Goal: Task Accomplishment & Management: Manage account settings

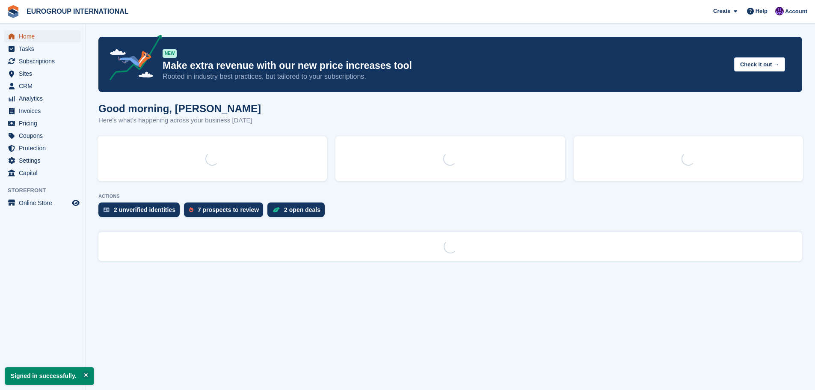
click at [45, 36] on span "Home" at bounding box center [44, 36] width 51 height 12
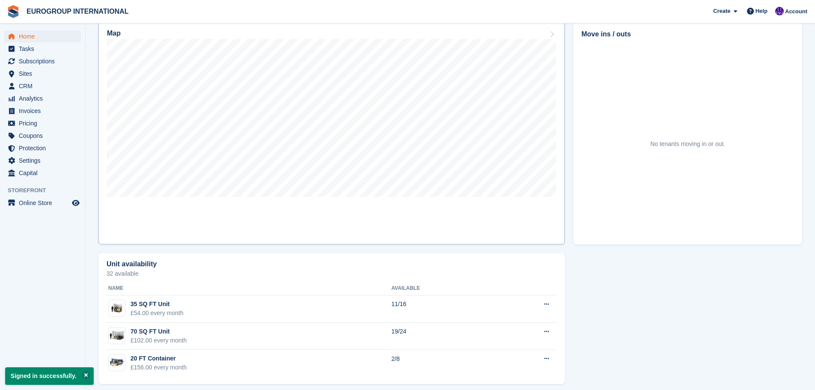
scroll to position [263, 0]
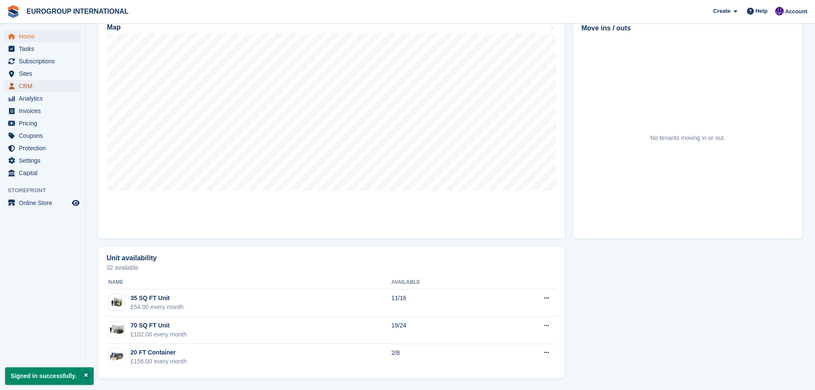
click at [45, 85] on span "CRM" at bounding box center [44, 86] width 51 height 12
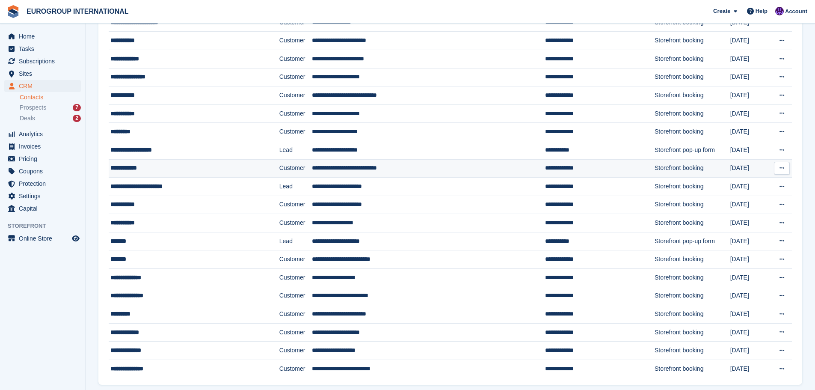
scroll to position [238, 0]
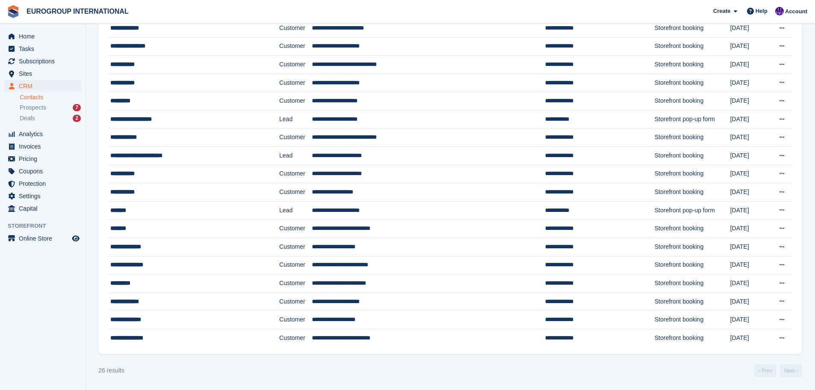
click at [48, 112] on li "Prospects 7" at bounding box center [52, 108] width 65 height 10
click at [50, 106] on div "Prospects 7" at bounding box center [50, 108] width 61 height 8
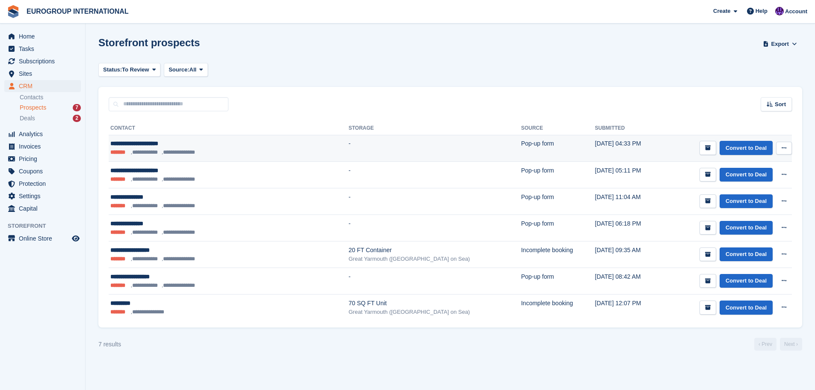
click at [785, 148] on icon at bounding box center [784, 148] width 5 height 6
click at [746, 147] on link "Convert to Deal" at bounding box center [746, 148] width 53 height 14
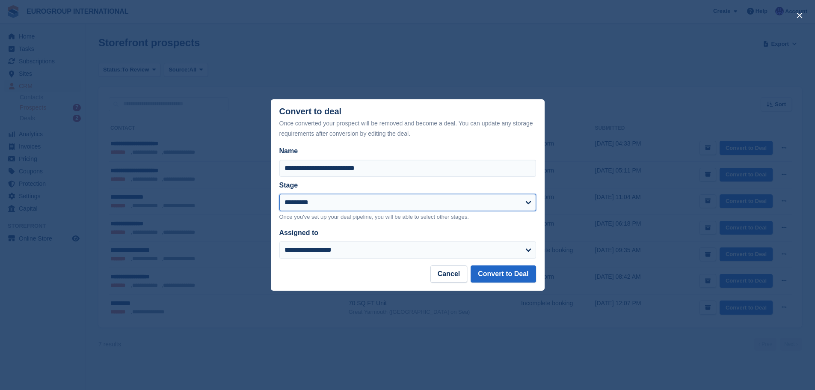
click at [464, 211] on select "*********" at bounding box center [407, 202] width 257 height 17
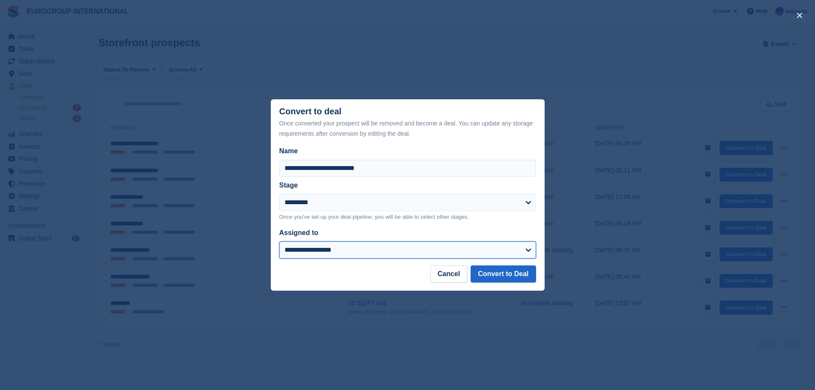
click at [465, 246] on select "**********" at bounding box center [407, 249] width 257 height 17
click at [522, 151] on label "Name" at bounding box center [407, 151] width 257 height 10
click at [522, 160] on input "**********" at bounding box center [407, 168] width 257 height 17
click at [486, 243] on select "**********" at bounding box center [407, 249] width 257 height 17
select select "****"
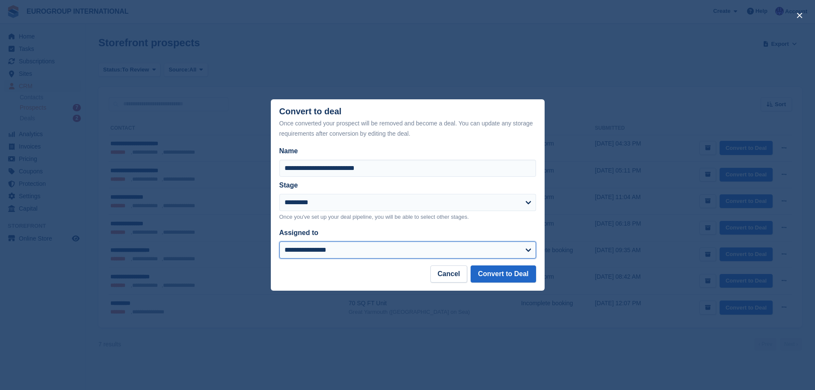
click at [279, 242] on select "**********" at bounding box center [407, 249] width 257 height 17
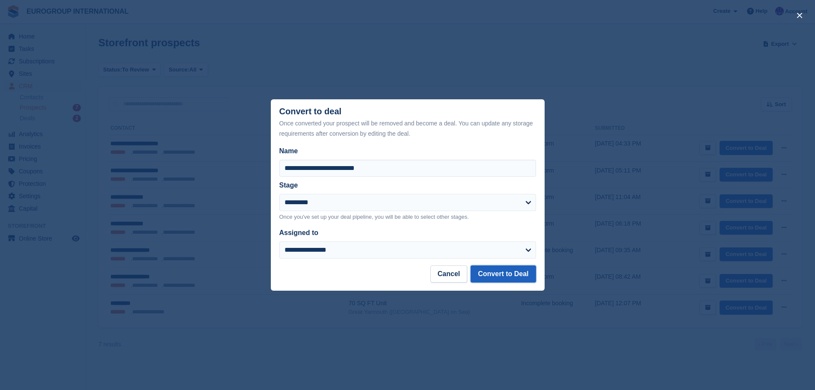
click at [498, 276] on button "Convert to Deal" at bounding box center [503, 273] width 65 height 17
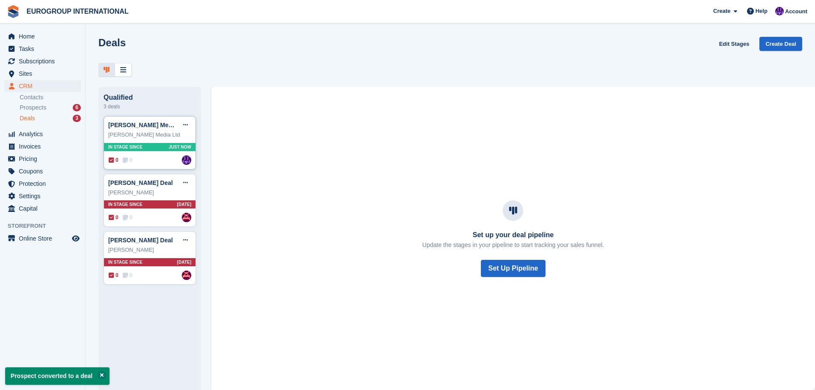
click at [154, 139] on div "Nicola Albon Media Ltd" at bounding box center [149, 135] width 83 height 9
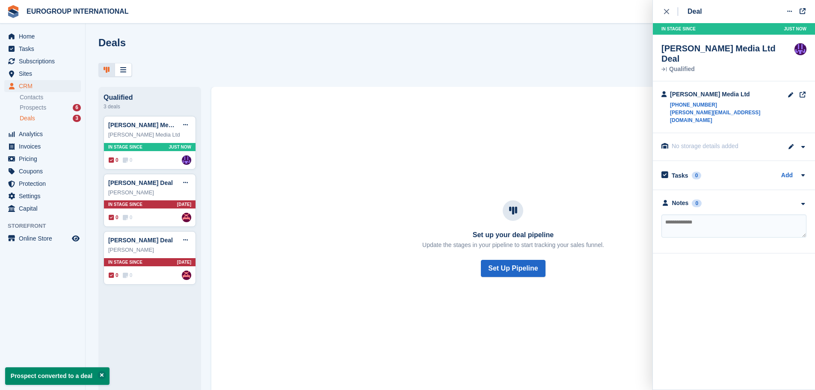
click at [491, 146] on div "Set up your deal pipeline Update the stages in your pipeline to start tracking …" at bounding box center [513, 238] width 604 height 303
click at [39, 106] on span "Prospects" at bounding box center [33, 108] width 27 height 8
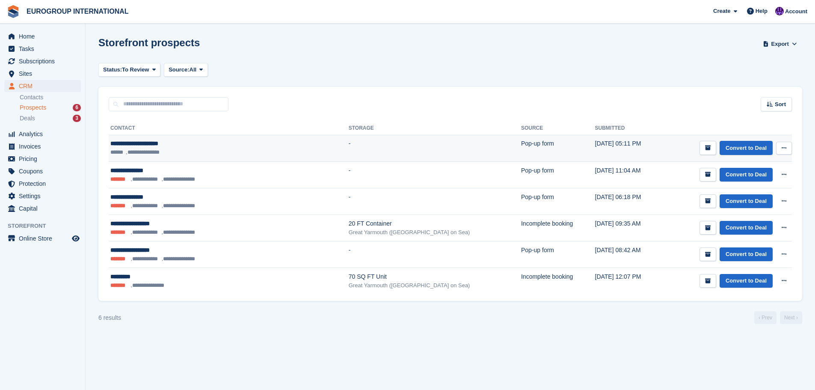
click at [781, 146] on button at bounding box center [784, 148] width 16 height 13
click at [762, 191] on p "Delete prospect" at bounding box center [751, 194] width 74 height 11
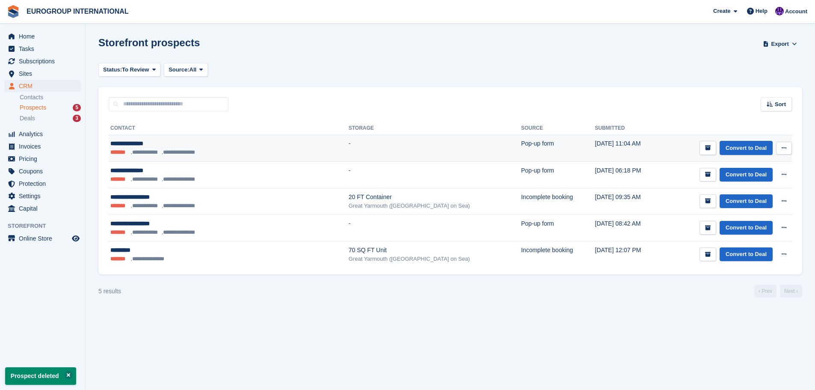
click at [789, 148] on button at bounding box center [784, 148] width 16 height 13
click at [754, 196] on p "Delete prospect" at bounding box center [751, 194] width 74 height 11
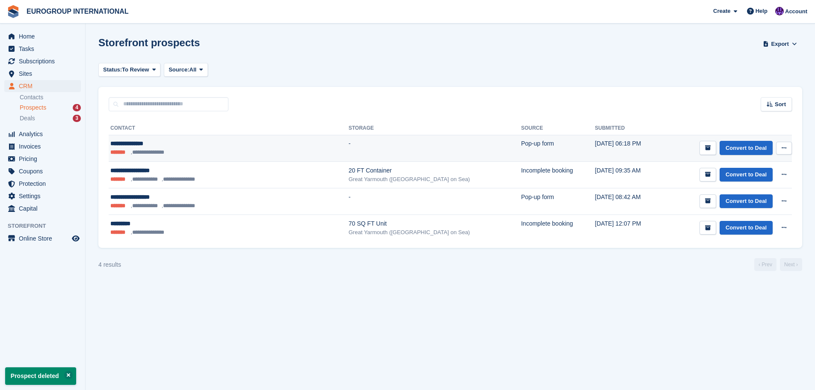
click at [782, 148] on icon at bounding box center [784, 148] width 5 height 6
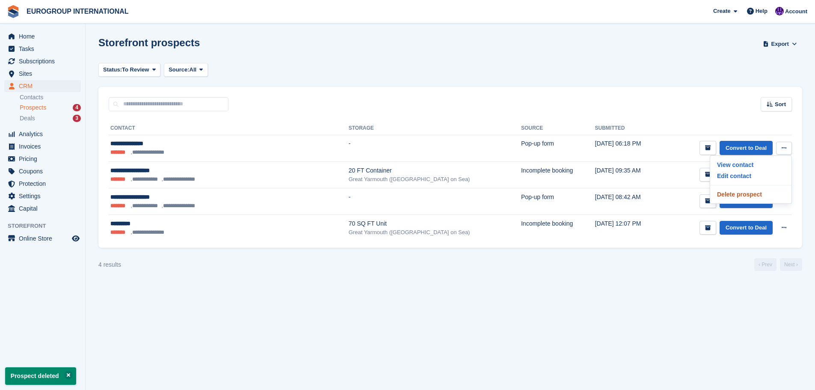
click at [755, 195] on p "Delete prospect" at bounding box center [751, 194] width 74 height 11
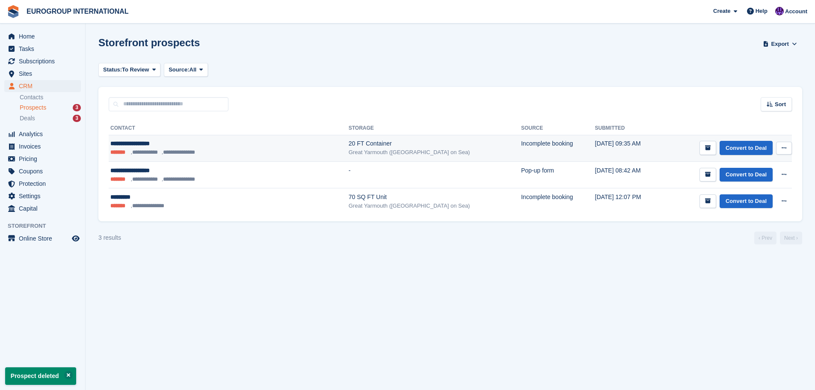
click at [788, 146] on button at bounding box center [784, 148] width 16 height 13
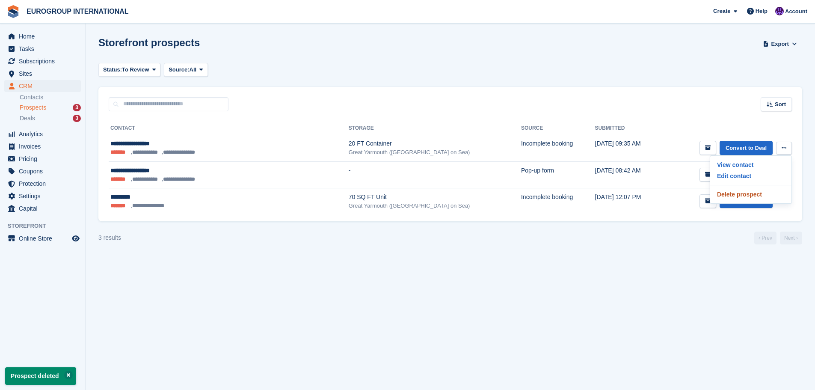
drag, startPoint x: 739, startPoint y: 194, endPoint x: 444, endPoint y: 35, distance: 335.8
click at [739, 193] on p "Delete prospect" at bounding box center [751, 194] width 74 height 11
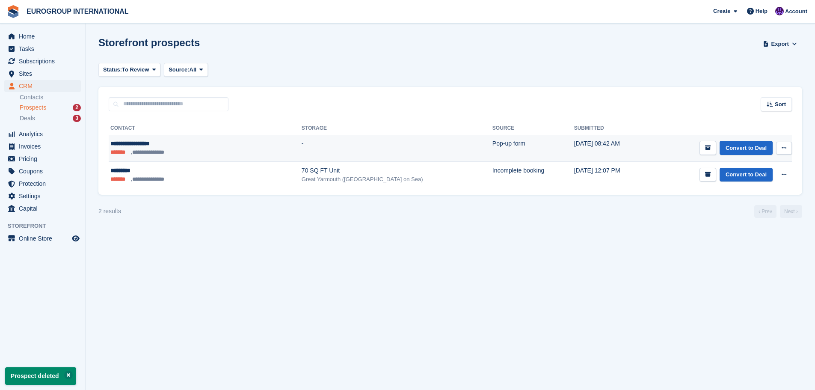
click at [779, 149] on button at bounding box center [784, 148] width 16 height 13
click at [750, 199] on p "Delete prospect" at bounding box center [751, 194] width 74 height 11
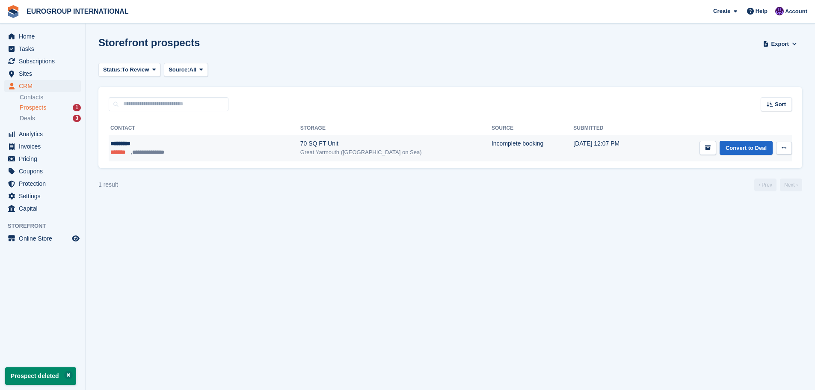
click at [787, 151] on button at bounding box center [784, 148] width 16 height 13
click at [756, 196] on p "Delete prospect" at bounding box center [751, 194] width 74 height 11
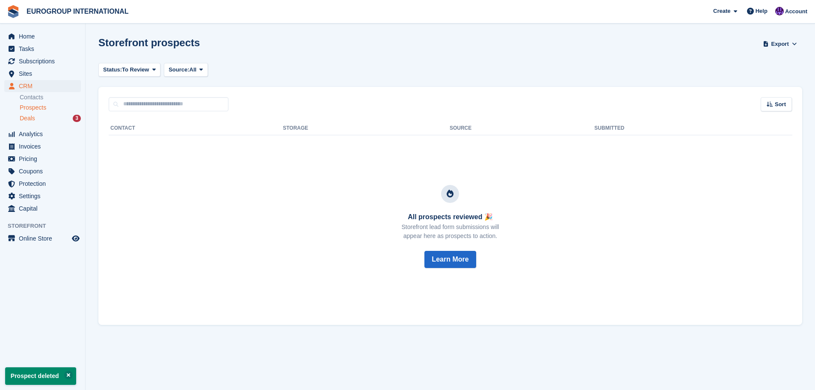
click at [48, 119] on div "Deals 3" at bounding box center [50, 118] width 61 height 8
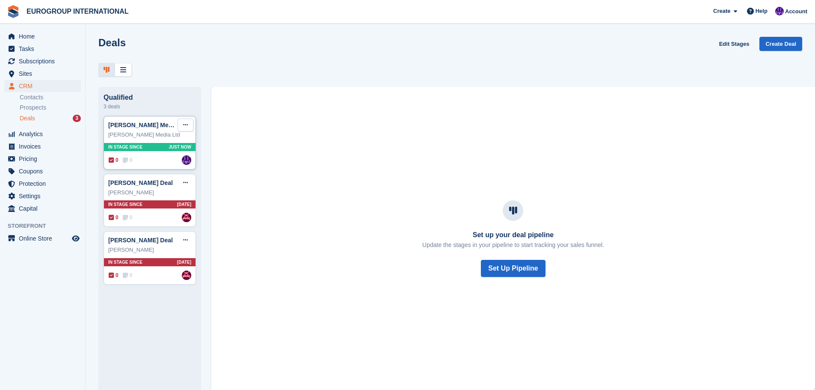
click at [186, 126] on icon at bounding box center [185, 125] width 5 height 6
click at [176, 161] on p "Mark as won" at bounding box center [152, 159] width 74 height 11
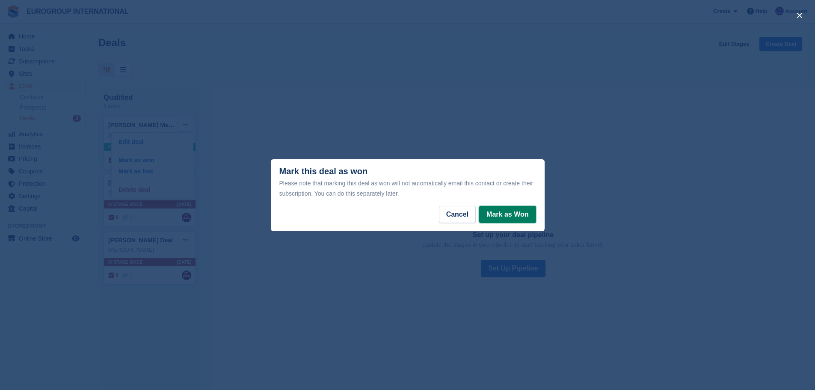
click at [491, 216] on button "Mark as Won" at bounding box center [507, 214] width 56 height 17
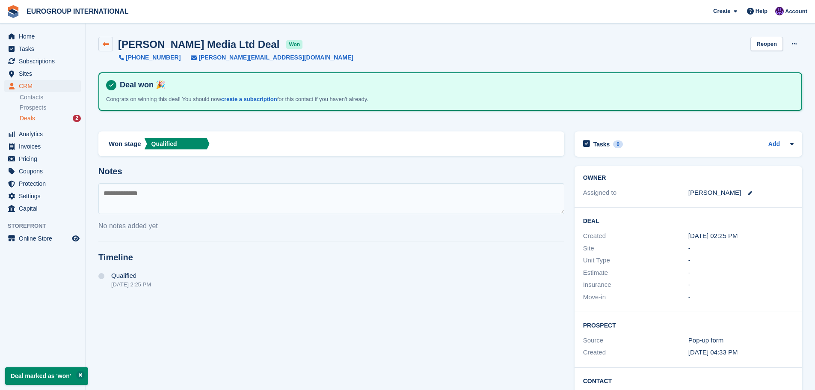
click at [106, 44] on icon at bounding box center [106, 44] width 6 height 6
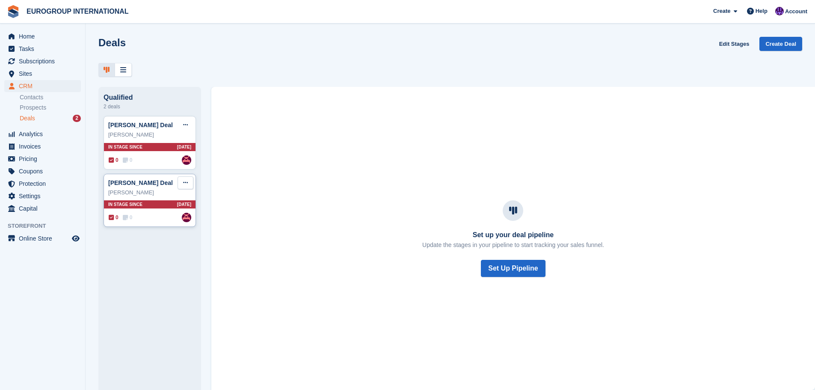
click at [186, 184] on icon at bounding box center [185, 183] width 5 height 6
click at [170, 251] on p "Delete deal" at bounding box center [152, 247] width 74 height 11
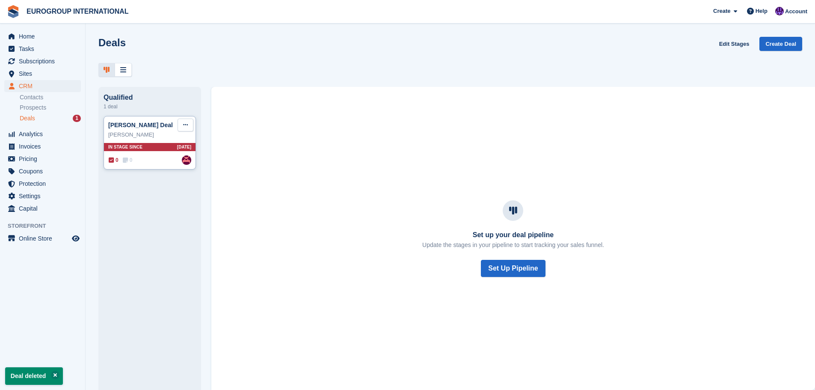
click at [190, 130] on button at bounding box center [186, 125] width 16 height 13
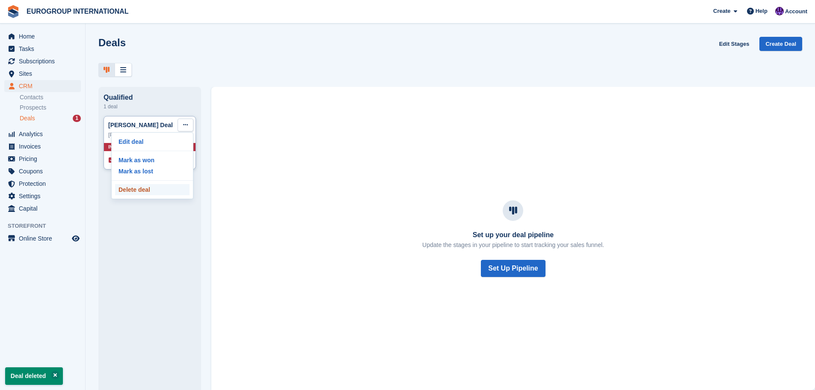
click at [152, 191] on p "Delete deal" at bounding box center [152, 189] width 74 height 11
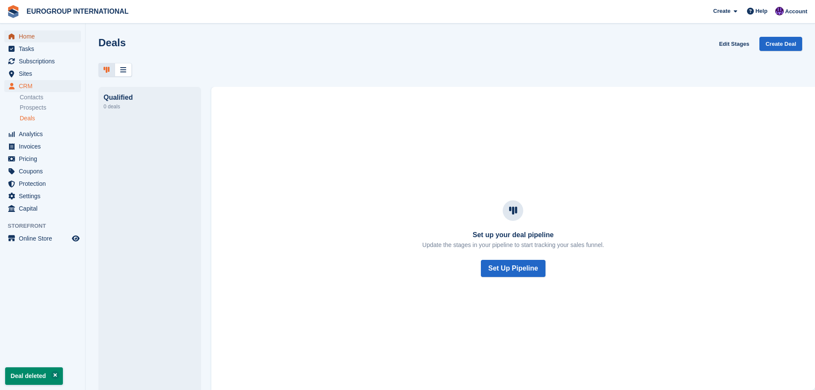
click at [38, 38] on span "Home" at bounding box center [44, 36] width 51 height 12
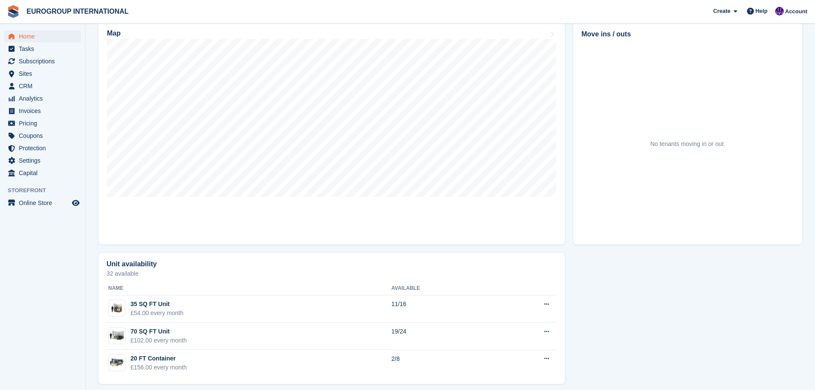
scroll to position [263, 0]
